Goal: Task Accomplishment & Management: Manage account settings

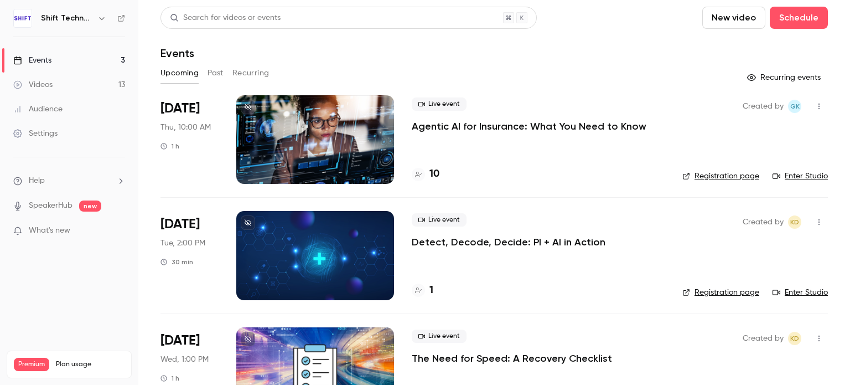
scroll to position [50, 0]
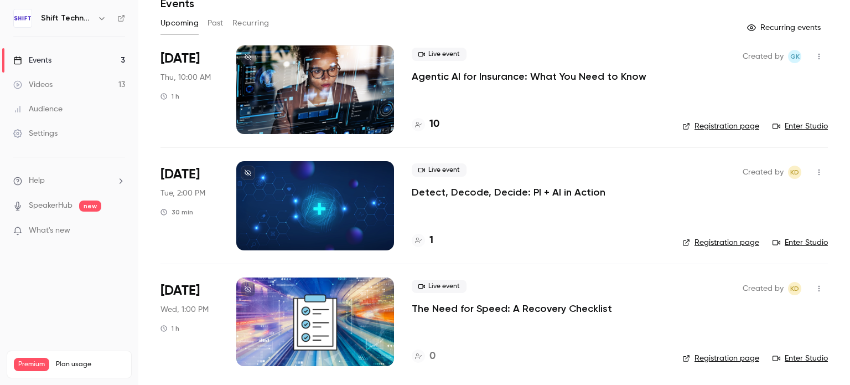
click at [486, 192] on p "Detect, Decode, Decide: PI + AI in Action" at bounding box center [509, 191] width 194 height 13
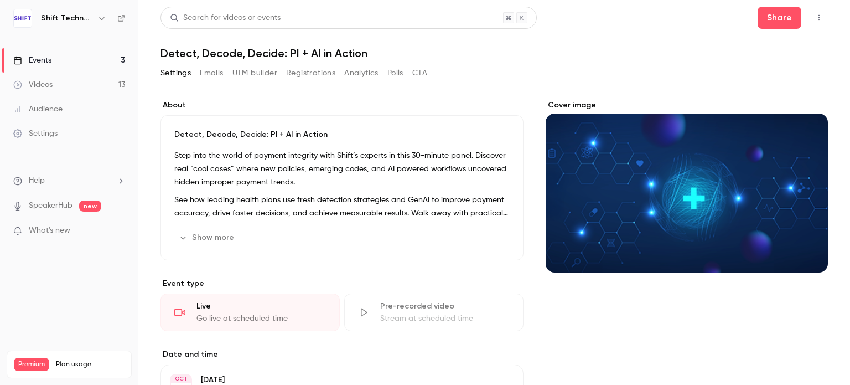
click at [215, 74] on button "Emails" at bounding box center [211, 73] width 23 height 18
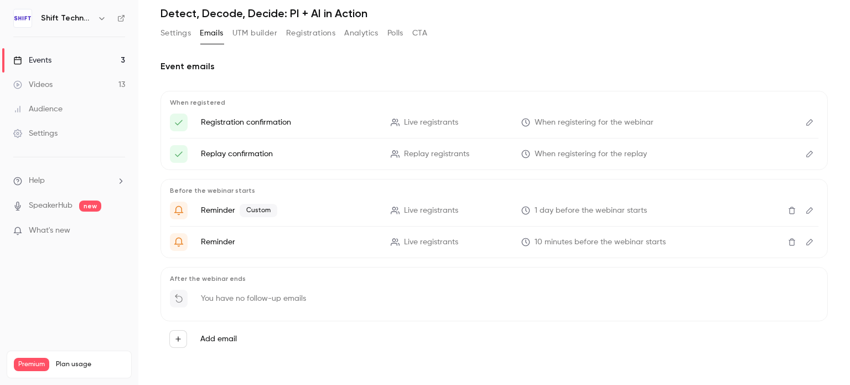
scroll to position [39, 0]
click at [805, 123] on icon "Edit" at bounding box center [809, 123] width 9 height 8
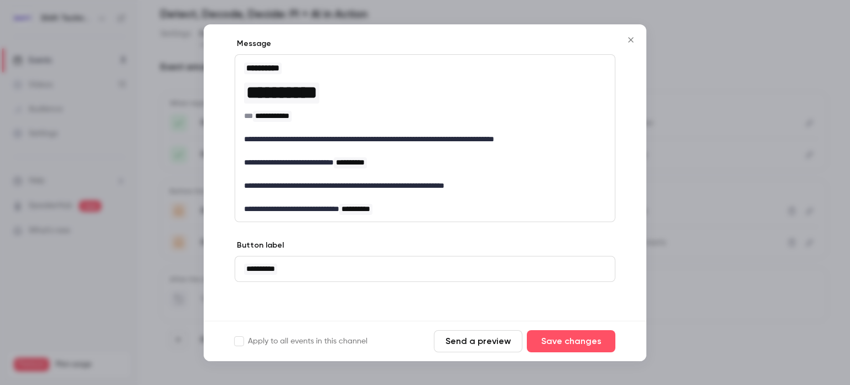
scroll to position [32, 0]
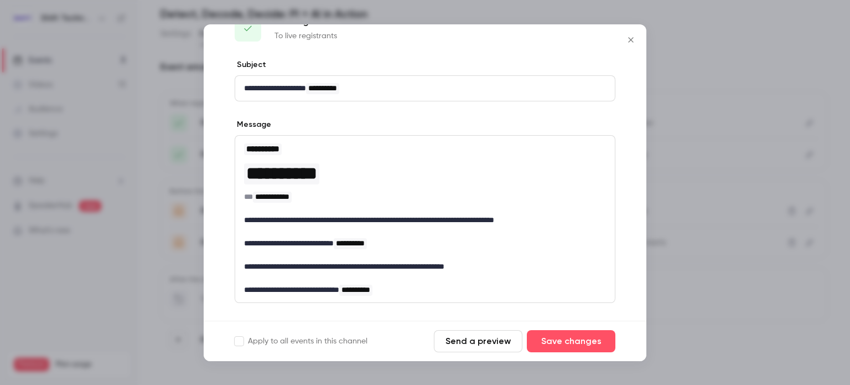
click at [365, 242] on span "**********" at bounding box center [350, 243] width 29 height 8
click at [365, 245] on span "**********" at bounding box center [350, 243] width 29 height 8
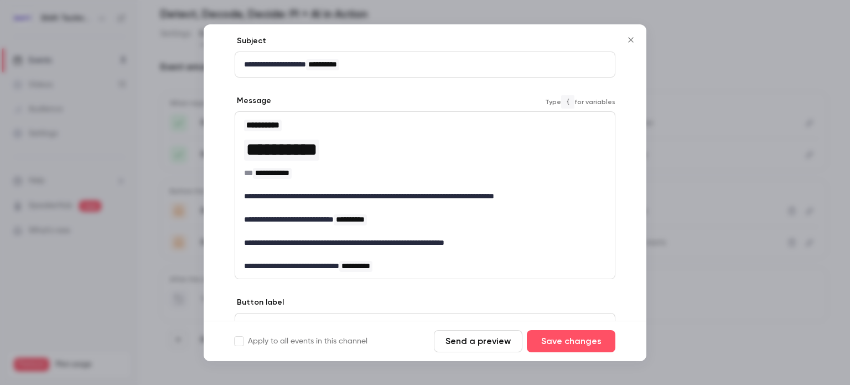
scroll to position [71, 0]
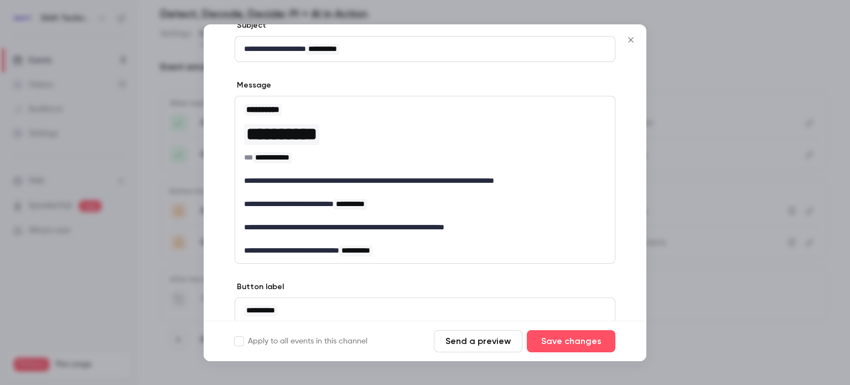
click at [626, 35] on icon "Close" at bounding box center [630, 39] width 13 height 9
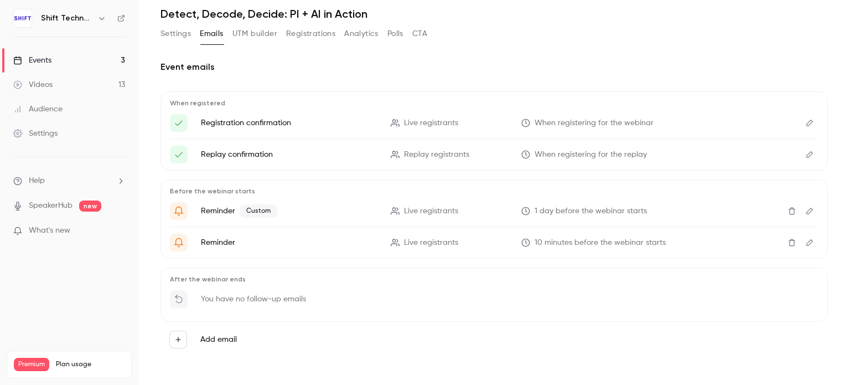
click at [801, 153] on button "Edit" at bounding box center [810, 155] width 18 height 18
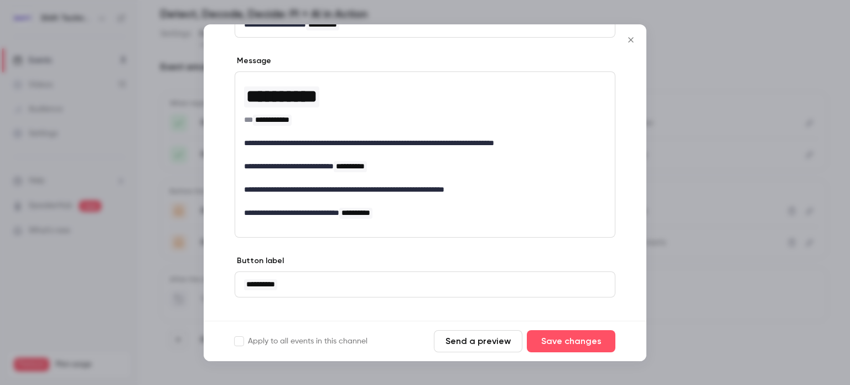
scroll to position [97, 0]
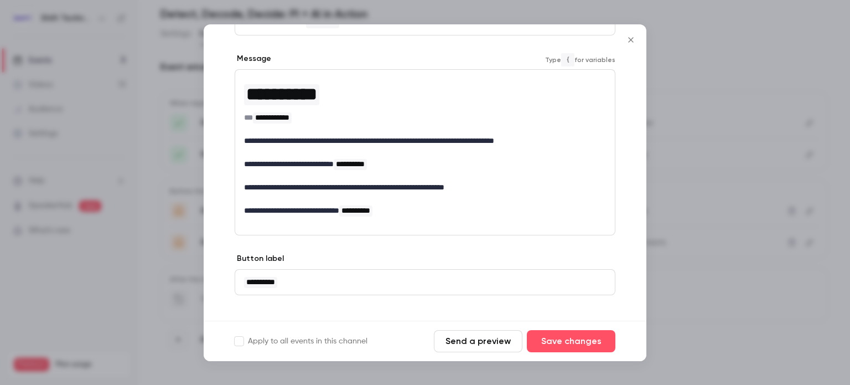
click at [365, 164] on span "**********" at bounding box center [350, 164] width 29 height 8
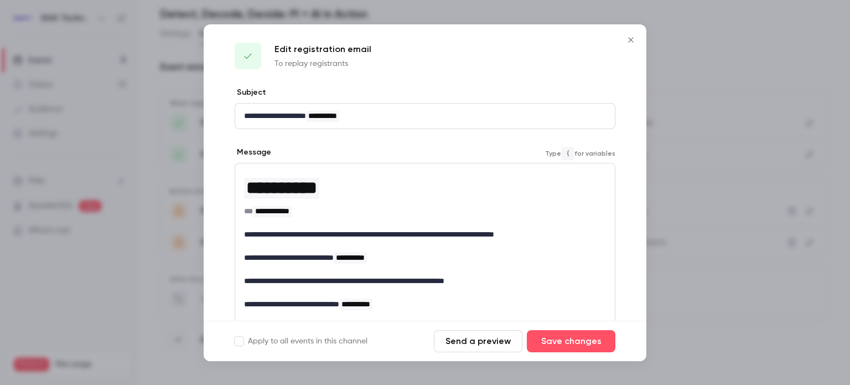
scroll to position [0, 0]
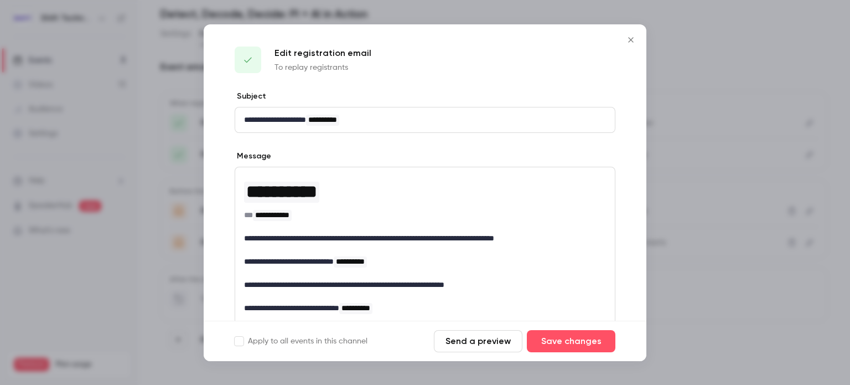
click at [632, 38] on icon "Close" at bounding box center [630, 39] width 5 height 5
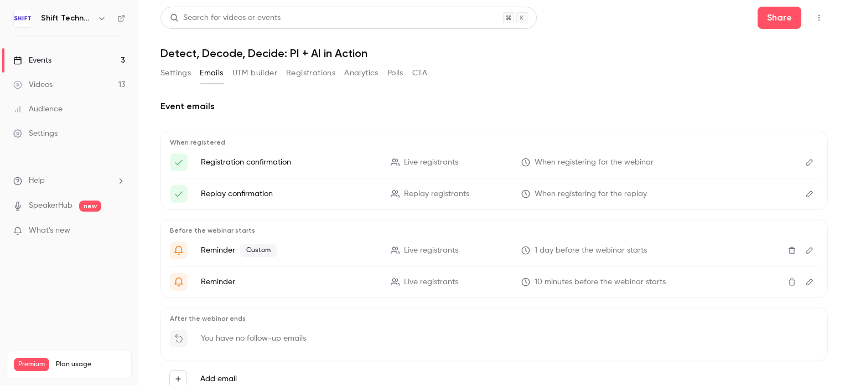
click at [179, 77] on button "Settings" at bounding box center [175, 73] width 30 height 18
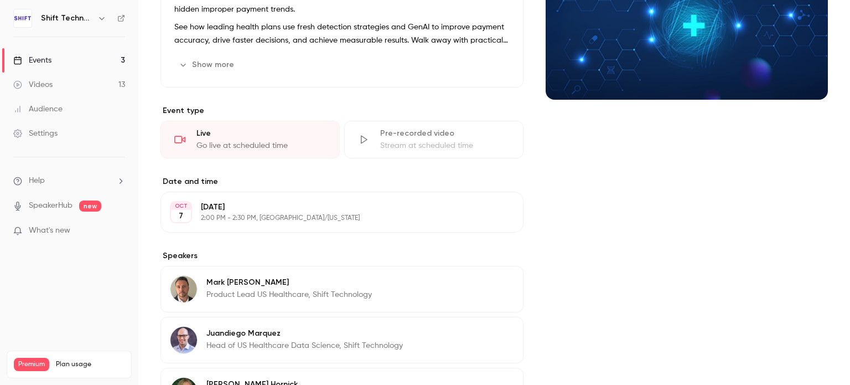
scroll to position [173, 0]
click at [486, 212] on button "Edit" at bounding box center [494, 212] width 40 height 18
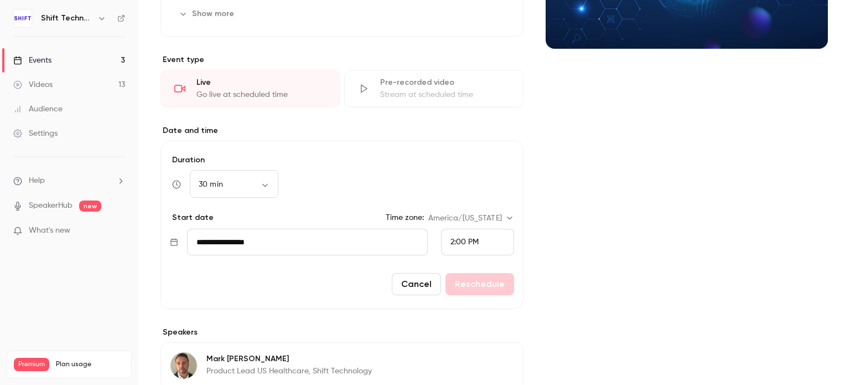
scroll to position [223, 0]
click at [489, 216] on body "**********" at bounding box center [425, 192] width 850 height 385
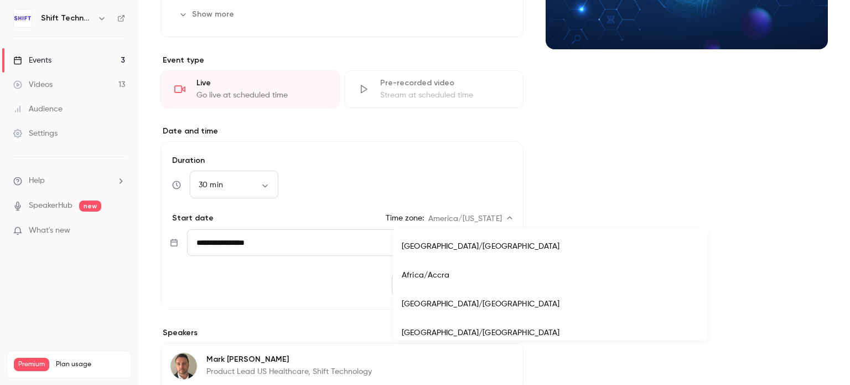
scroll to position [4393, 0]
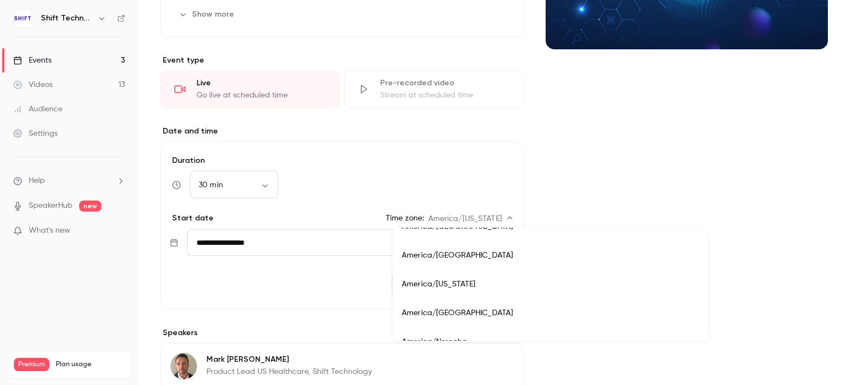
click at [514, 162] on div at bounding box center [425, 192] width 850 height 385
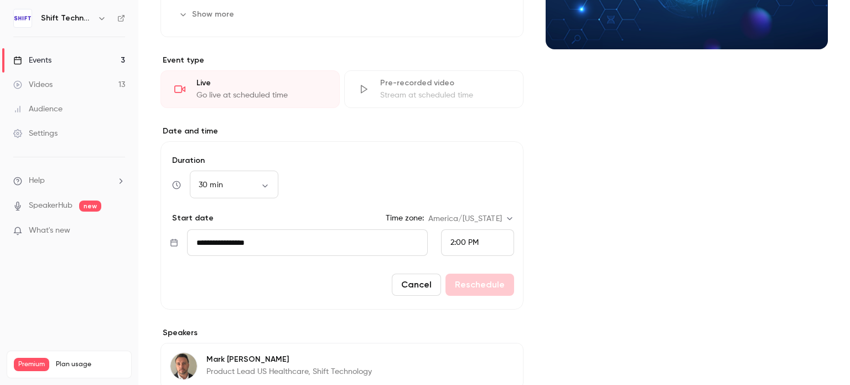
click at [412, 283] on button "Cancel" at bounding box center [416, 284] width 49 height 22
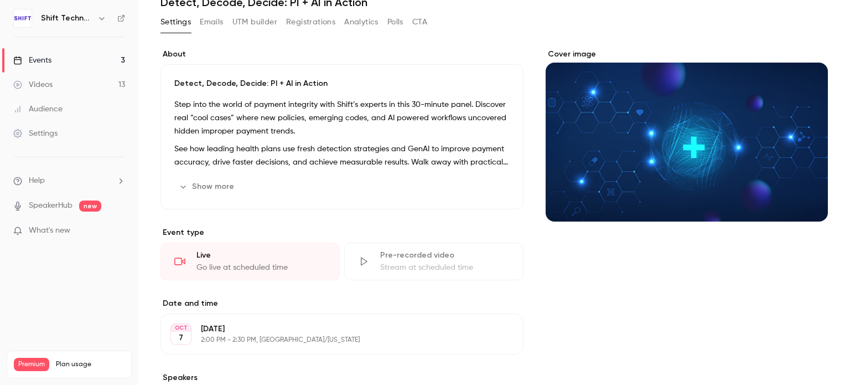
scroll to position [0, 0]
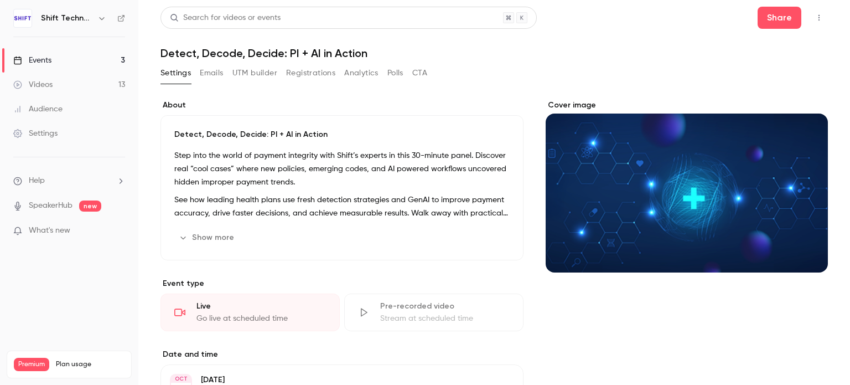
click at [293, 77] on button "Registrations" at bounding box center [310, 73] width 49 height 18
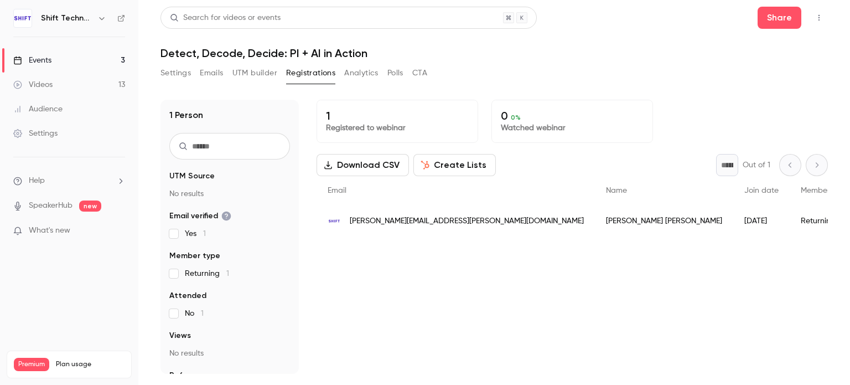
click at [249, 72] on button "UTM builder" at bounding box center [254, 73] width 45 height 18
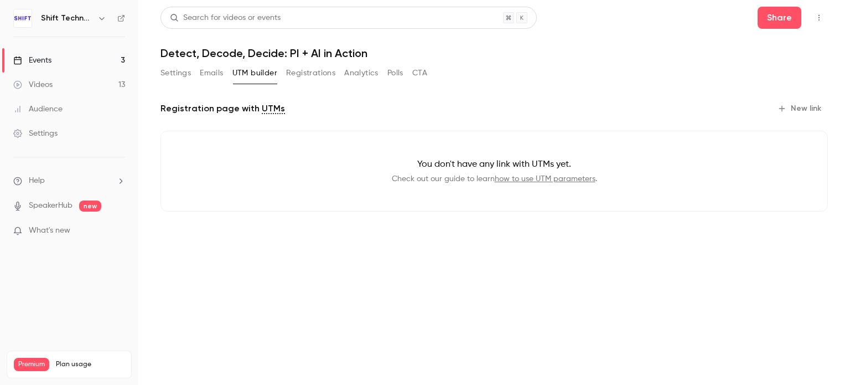
click at [207, 73] on button "Emails" at bounding box center [211, 73] width 23 height 18
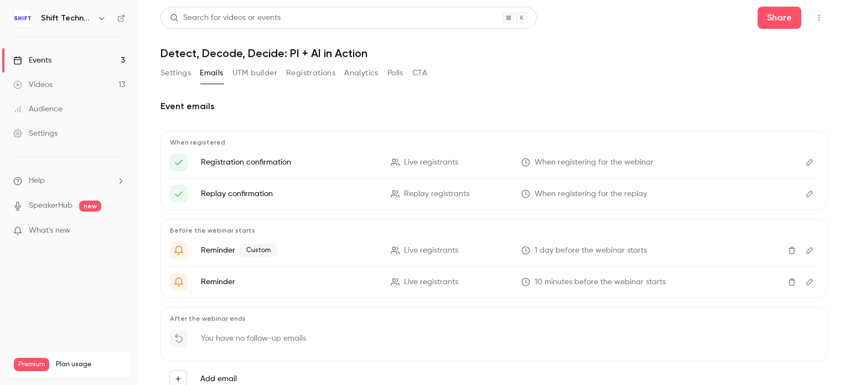
click at [805, 159] on icon "Edit" at bounding box center [809, 162] width 9 height 8
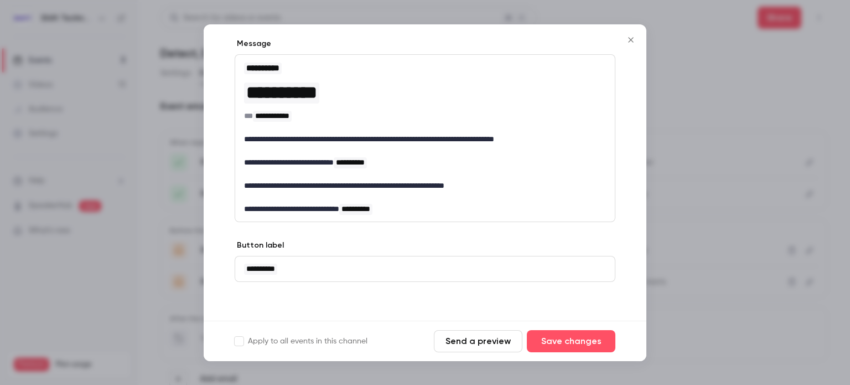
scroll to position [111, 0]
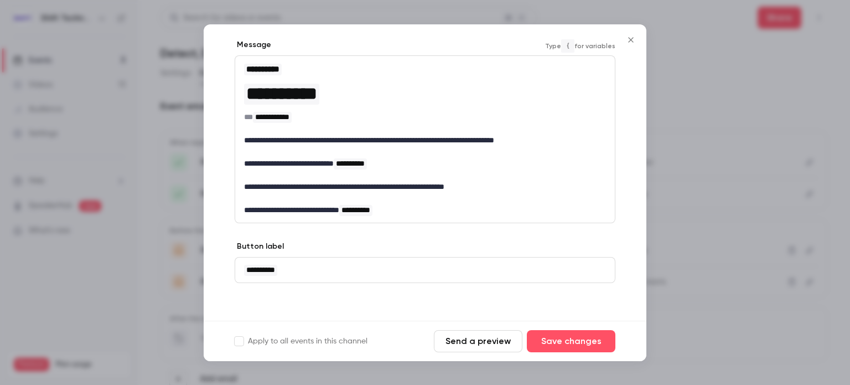
click at [365, 161] on span "**********" at bounding box center [350, 163] width 29 height 8
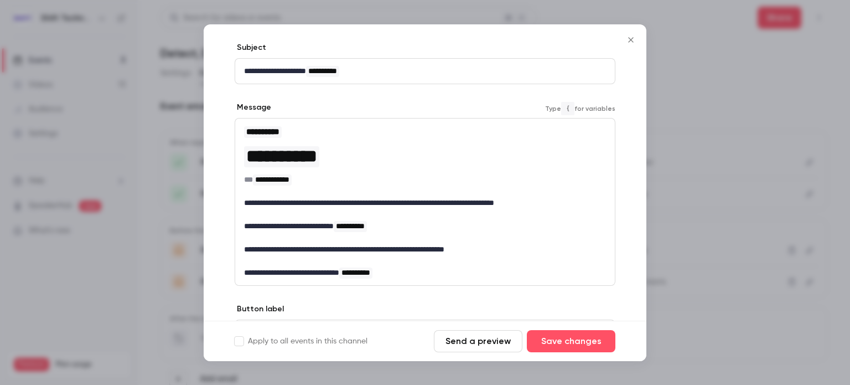
scroll to position [45, 0]
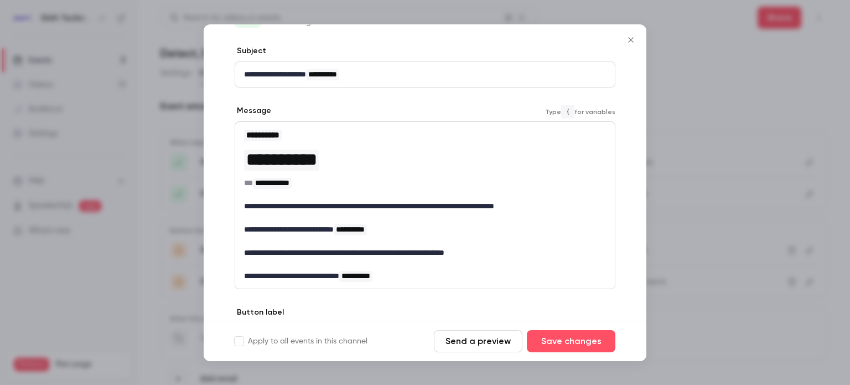
click at [365, 228] on span "**********" at bounding box center [350, 229] width 29 height 8
click at [630, 40] on icon "Close" at bounding box center [630, 39] width 5 height 5
